Goal: Task Accomplishment & Management: Complete application form

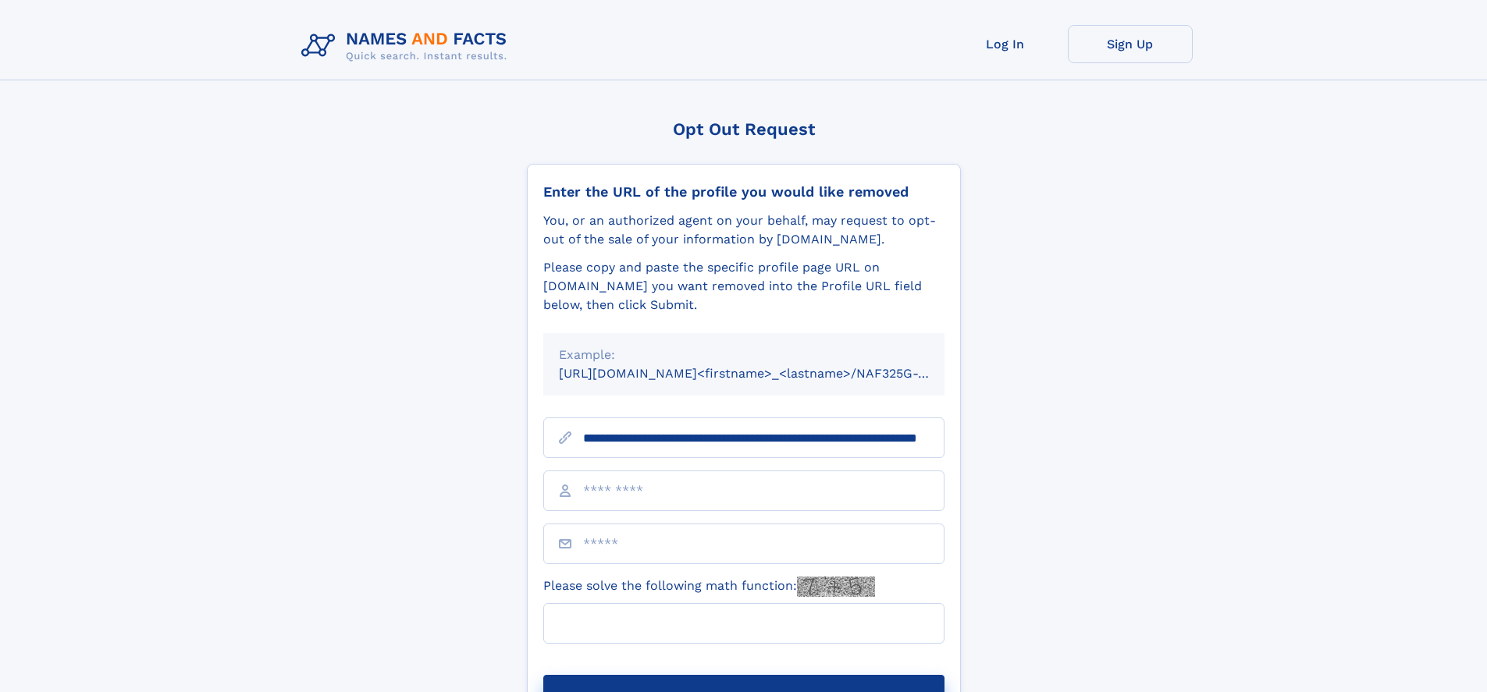
scroll to position [0, 152]
type input "**********"
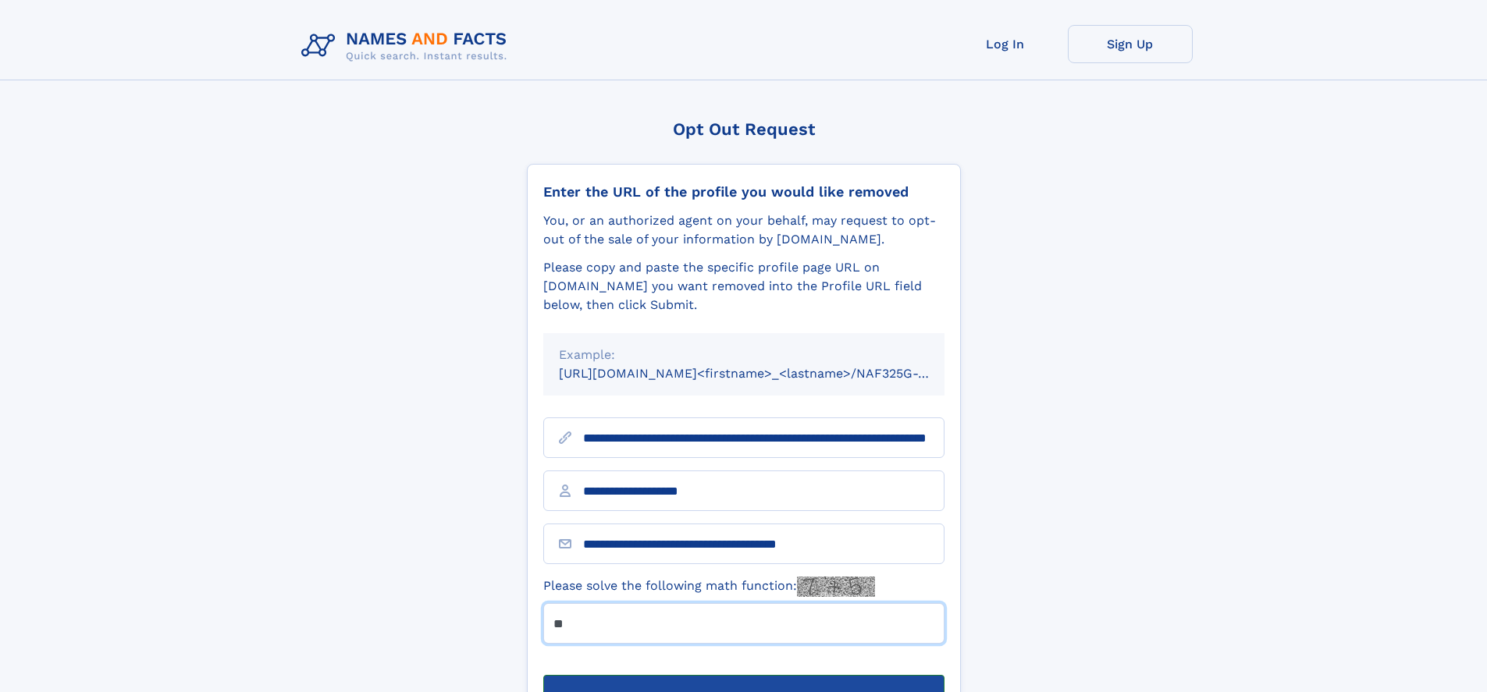
type input "**"
click at [743, 675] on button "Submit Opt Out Request" at bounding box center [743, 700] width 401 height 50
